Goal: Task Accomplishment & Management: Manage account settings

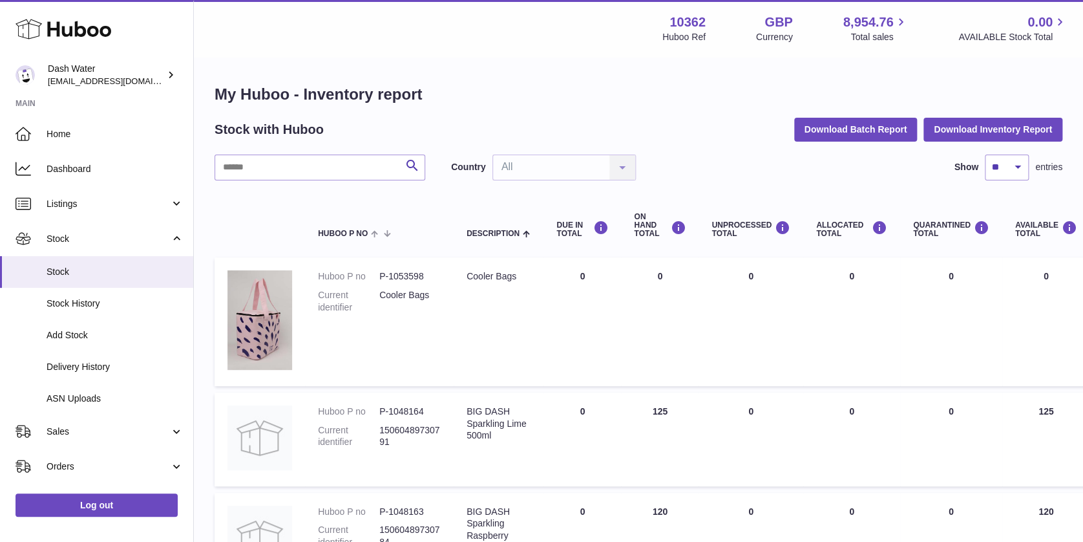
click at [492, 43] on div "Menu Huboo 10362 Huboo Ref GBP Currency 8,954.76 Total sales 0.00 AVAILABLE Sto…" at bounding box center [639, 28] width 890 height 57
click at [509, 55] on div "Menu Huboo 10362 Huboo Ref GBP Currency 8,954.76 Total sales 0.00 AVAILABLE Sto…" at bounding box center [639, 28] width 890 height 57
click at [476, 41] on div "Menu Huboo 10362 Huboo Ref GBP Currency 8,954.76 Total sales 0.00 AVAILABLE Sto…" at bounding box center [638, 29] width 858 height 30
click at [476, 50] on div "Menu Huboo 10362 Huboo Ref GBP Currency 8,954.76 Total sales 0.00 AVAILABLE Sto…" at bounding box center [639, 28] width 890 height 57
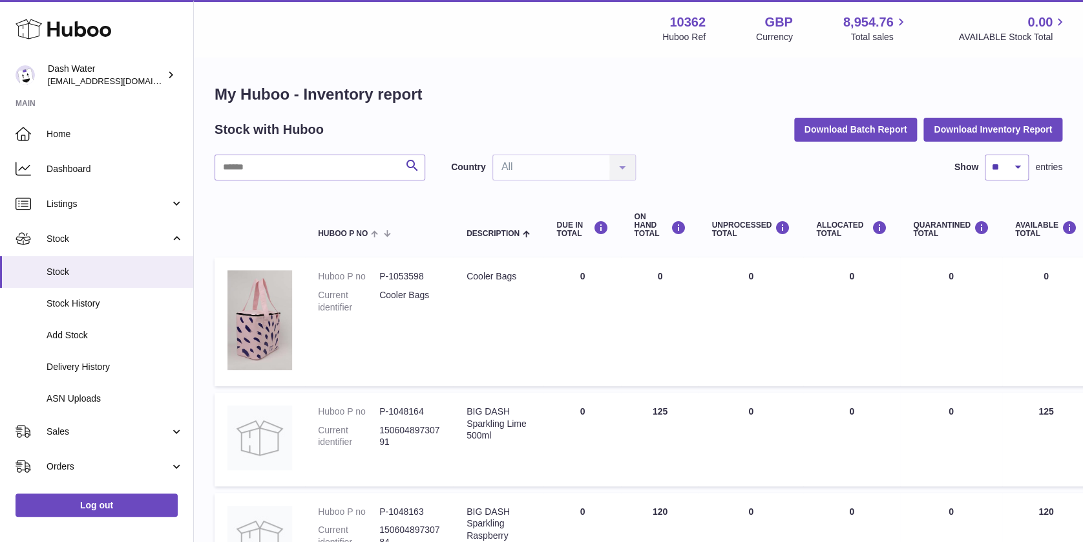
click at [469, 36] on div "Menu Huboo 10362 Huboo Ref GBP Currency 8,954.76 Total sales 0.00 AVAILABLE Sto…" at bounding box center [638, 29] width 858 height 30
click at [482, 52] on div "Menu Huboo 10362 Huboo Ref GBP Currency 8,954.76 Total sales 0.00 AVAILABLE Sto…" at bounding box center [639, 28] width 890 height 57
click at [443, 35] on div "Menu Huboo 10362 Huboo Ref GBP Currency 8,954.76 Total sales 0.00 AVAILABLE Sto…" at bounding box center [638, 29] width 858 height 30
click at [453, 48] on div "Menu Huboo 10362 Huboo Ref GBP Currency 8,954.76 Total sales 0.00 AVAILABLE Sto…" at bounding box center [639, 28] width 890 height 57
